Goal: Task Accomplishment & Management: Manage account settings

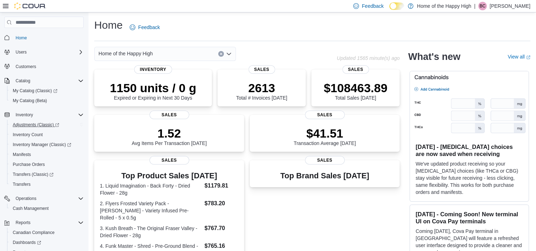
click at [40, 124] on span "Adjustments (Classic)" at bounding box center [36, 125] width 46 height 6
click at [33, 164] on span "Purchase Orders" at bounding box center [29, 164] width 32 height 6
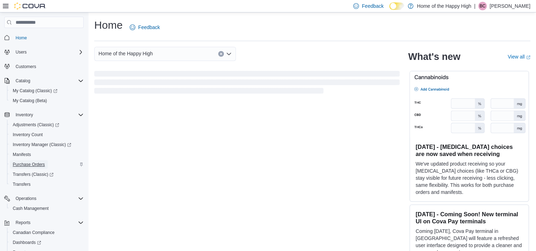
click at [32, 163] on span "Purchase Orders" at bounding box center [29, 164] width 32 height 6
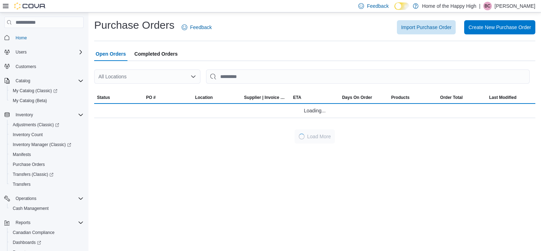
click at [177, 76] on div "All Locations" at bounding box center [147, 76] width 106 height 14
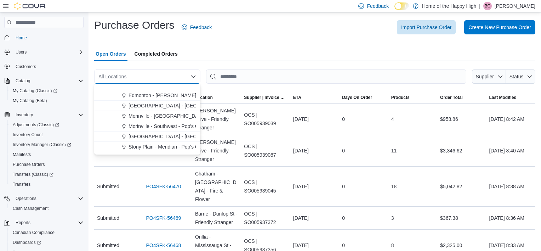
scroll to position [1345, 0]
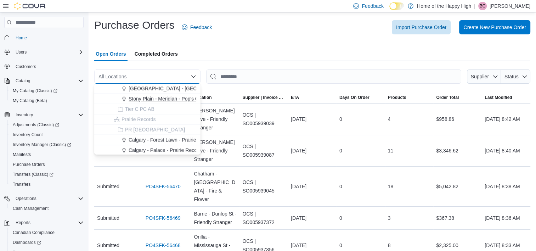
click at [163, 100] on span "Stony Plain - Meridian - Pop's Cannabis" at bounding box center [172, 98] width 87 height 7
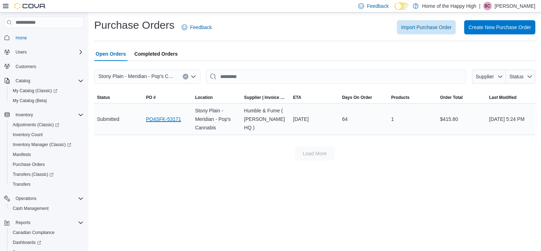
click at [165, 118] on link "PO4SFK-53171" at bounding box center [163, 119] width 35 height 8
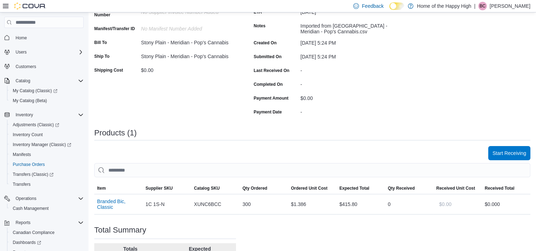
scroll to position [165, 0]
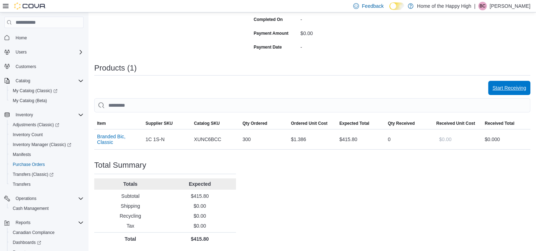
click at [519, 88] on span "Start Receiving" at bounding box center [509, 87] width 34 height 7
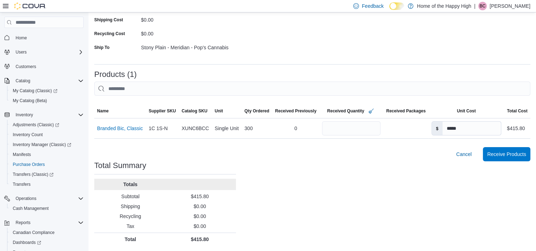
scroll to position [110, 0]
click at [515, 154] on span "Receive Products" at bounding box center [506, 153] width 39 height 7
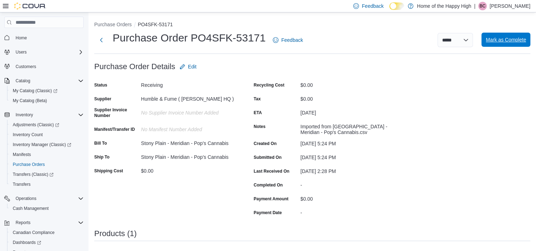
click at [511, 41] on span "Mark as Complete" at bounding box center [505, 39] width 40 height 7
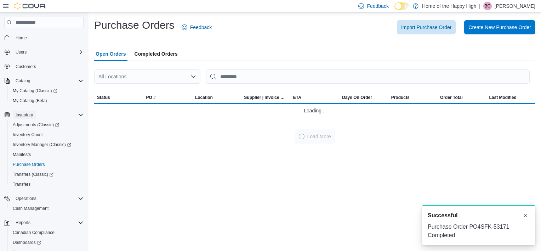
click at [21, 113] on span "Inventory" at bounding box center [24, 115] width 17 height 6
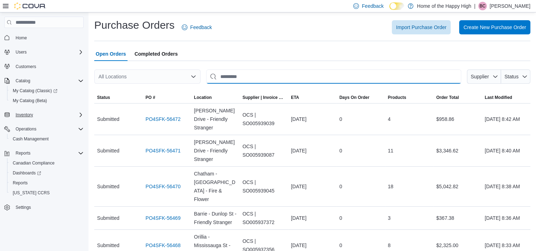
click at [266, 75] on input "This is a search bar. After typing your query, hit enter to filter the results …" at bounding box center [333, 76] width 255 height 14
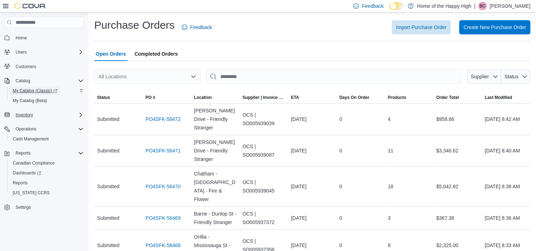
click at [32, 91] on span "My Catalog (Classic)" at bounding box center [35, 91] width 45 height 6
click at [21, 36] on span "Home" at bounding box center [21, 38] width 11 height 6
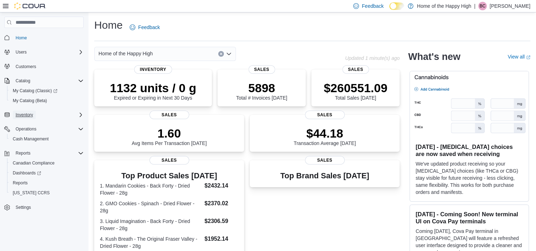
click at [23, 114] on span "Inventory" at bounding box center [24, 115] width 17 height 6
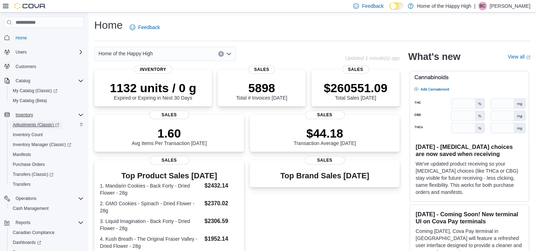
click at [29, 125] on span "Adjustments (Classic)" at bounding box center [36, 125] width 46 height 6
click at [31, 163] on span "Purchase Orders" at bounding box center [29, 164] width 32 height 6
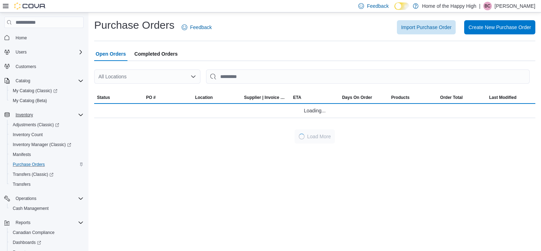
click at [152, 76] on div "All Locations" at bounding box center [147, 76] width 106 height 14
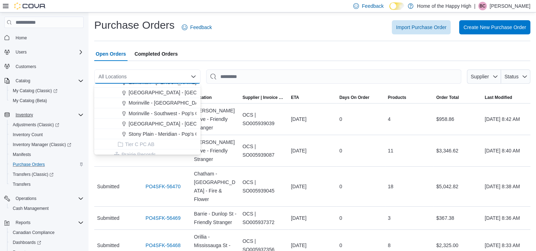
scroll to position [1310, 0]
click at [161, 135] on span "Stony Plain - Meridian - Pop's Cannabis" at bounding box center [172, 133] width 87 height 7
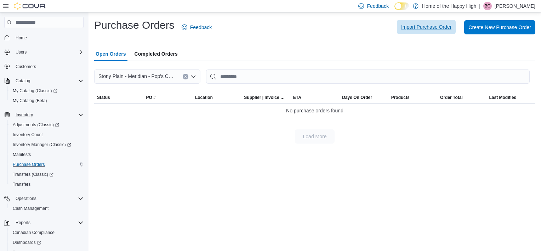
click at [444, 29] on span "Import Purchase Order" at bounding box center [426, 26] width 50 height 7
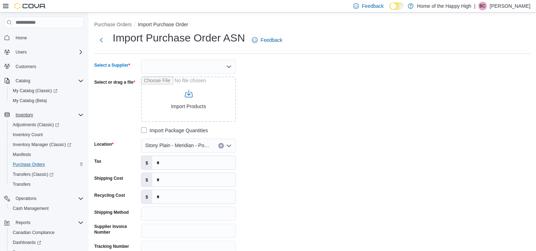
click at [193, 63] on div at bounding box center [188, 66] width 95 height 14
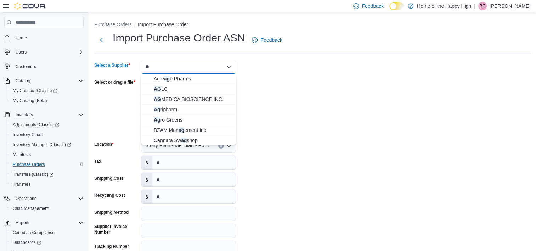
type input "**"
click at [171, 85] on button "AG LC" at bounding box center [188, 89] width 95 height 10
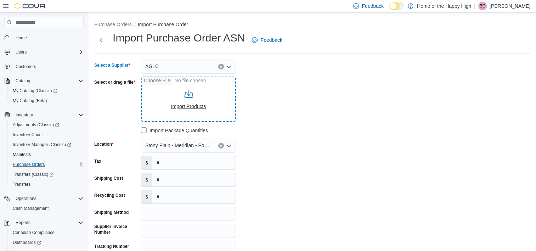
click at [195, 104] on input "Select or drag a file" at bounding box center [188, 98] width 95 height 45
type input "**********"
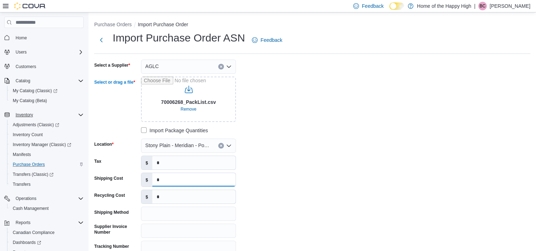
click at [185, 181] on input "*" at bounding box center [193, 179] width 83 height 13
type input "******"
click at [164, 159] on input "*" at bounding box center [193, 162] width 83 height 13
type input "******"
click at [257, 120] on div "**********" at bounding box center [200, 165] width 212 height 212
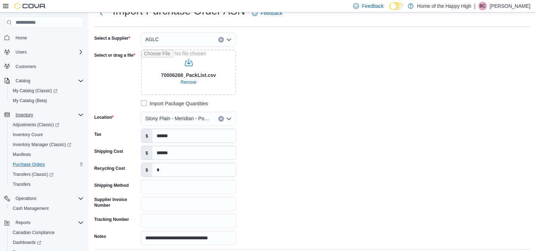
scroll to position [71, 0]
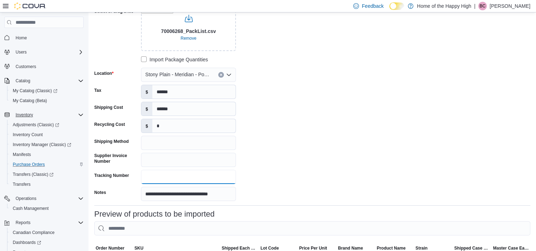
click at [160, 178] on input "Tracking Number" at bounding box center [188, 177] width 95 height 14
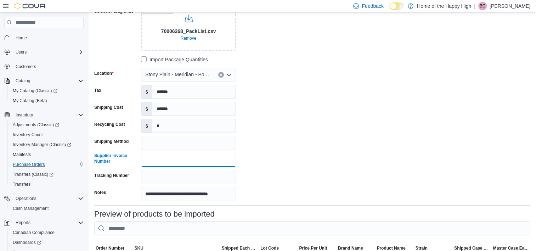
click at [166, 153] on input "Supplier Invoice Number" at bounding box center [188, 160] width 95 height 14
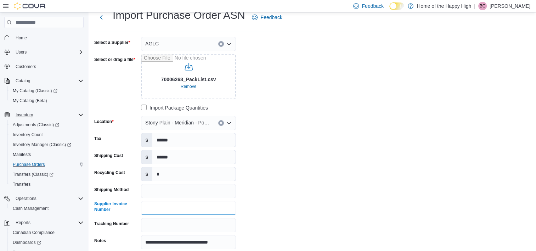
scroll to position [35, 0]
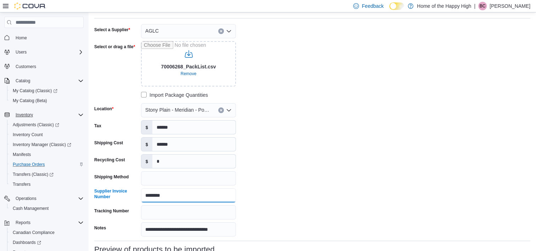
type input "********"
click at [255, 155] on div "**********" at bounding box center [200, 130] width 212 height 212
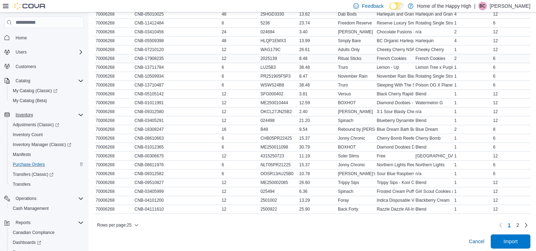
scroll to position [338, 0]
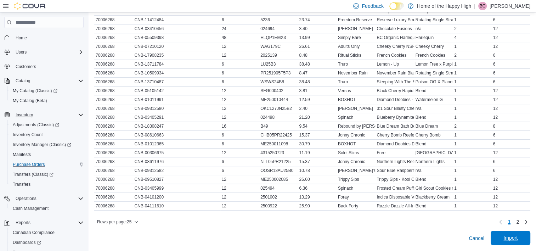
click at [517, 237] on span "Import" at bounding box center [510, 237] width 14 height 7
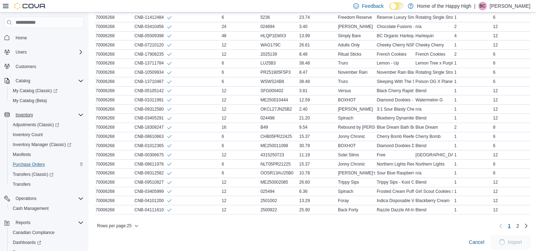
scroll to position [346, 0]
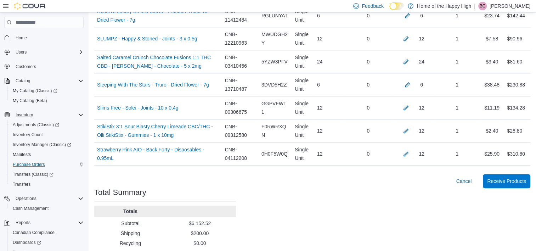
scroll to position [795, 0]
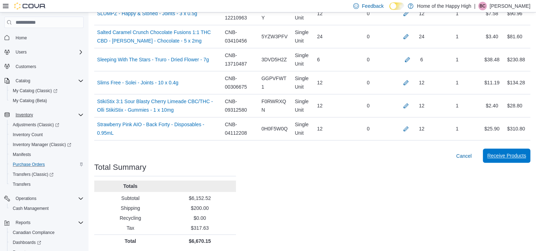
click at [520, 152] on span "Receive Products" at bounding box center [506, 155] width 39 height 7
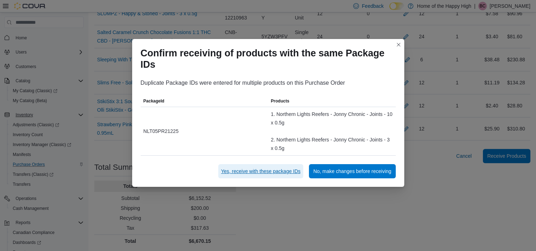
click at [286, 170] on span "Yes, receive with these package IDs" at bounding box center [260, 170] width 79 height 7
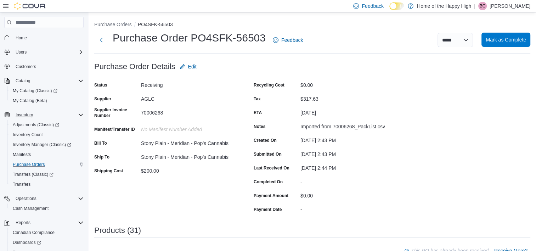
click at [504, 37] on span "Mark as Complete" at bounding box center [505, 39] width 40 height 7
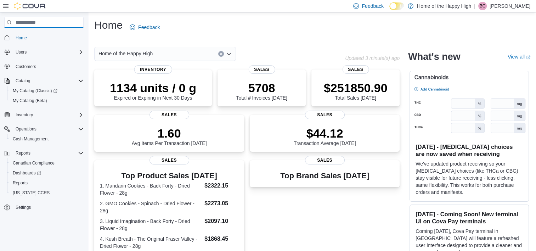
click at [35, 24] on input "search" at bounding box center [43, 22] width 79 height 11
click at [25, 118] on span "Inventory" at bounding box center [24, 114] width 17 height 8
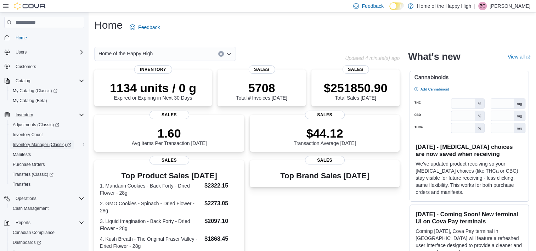
click at [34, 146] on span "Inventory Manager (Classic)" at bounding box center [42, 145] width 58 height 6
